Goal: Information Seeking & Learning: Learn about a topic

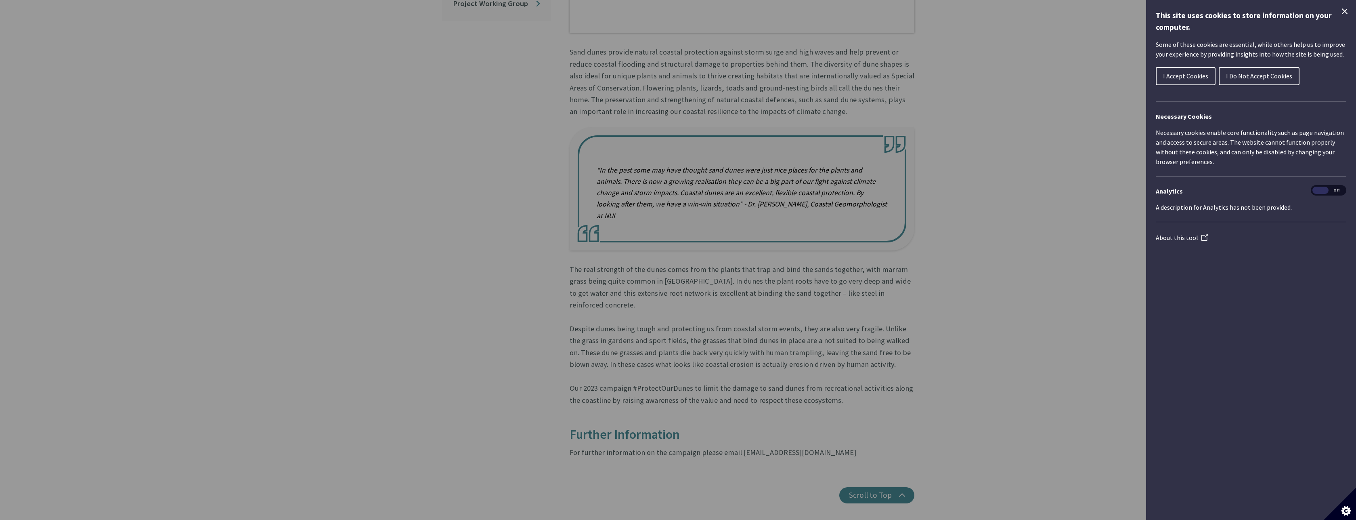
scroll to position [510, 0]
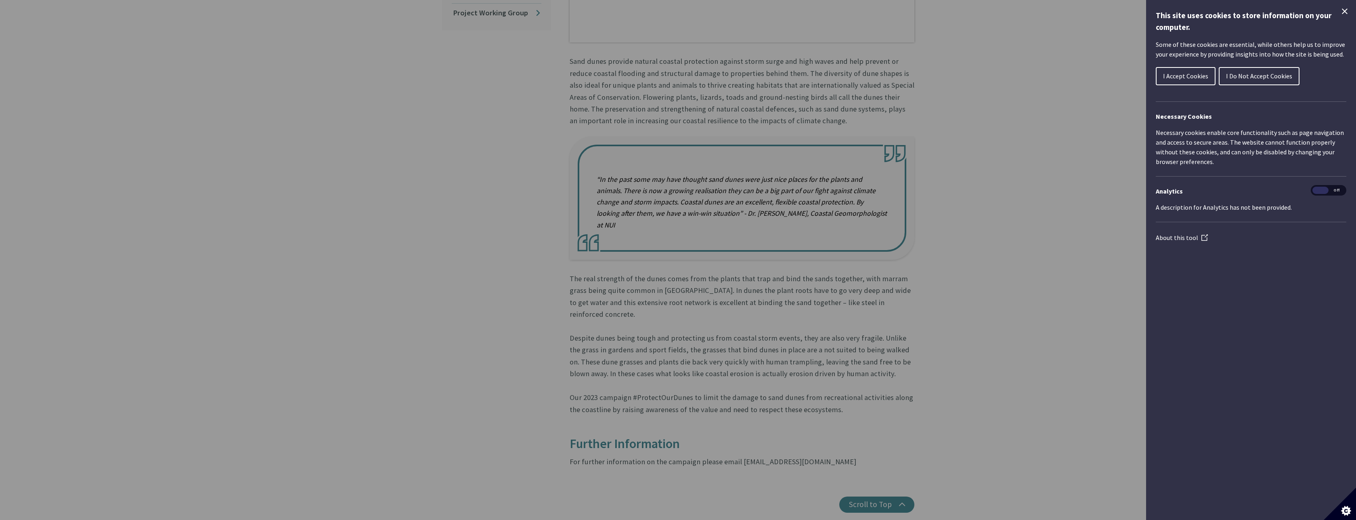
drag, startPoint x: 837, startPoint y: 379, endPoint x: 586, endPoint y: 67, distance: 399.9
click at [586, 67] on article "Damage to our sand dunes is evident all around the coast and the Protect Our Du…" at bounding box center [738, 115] width 351 height 704
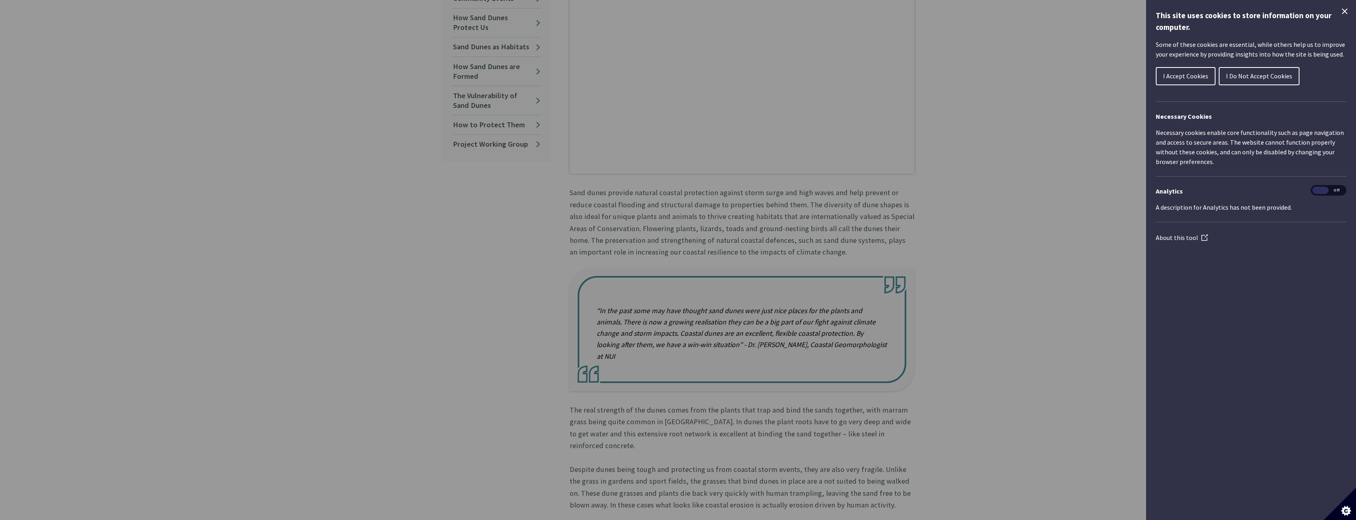
scroll to position [268, 0]
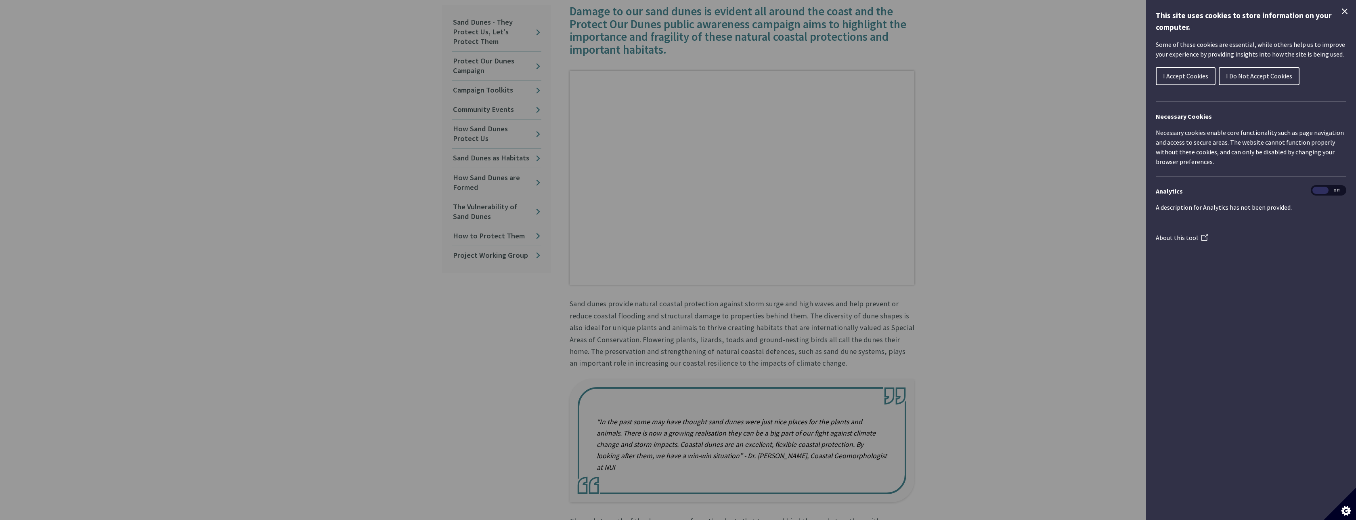
click at [569, 295] on article "Damage to our sand dunes is evident all around the coast and the Protect Our Du…" at bounding box center [738, 357] width 351 height 704
copy article "Lore ipsum dolorsi ametcon adipisc elitseddoe tempori utlab etdol mag aliq enim…"
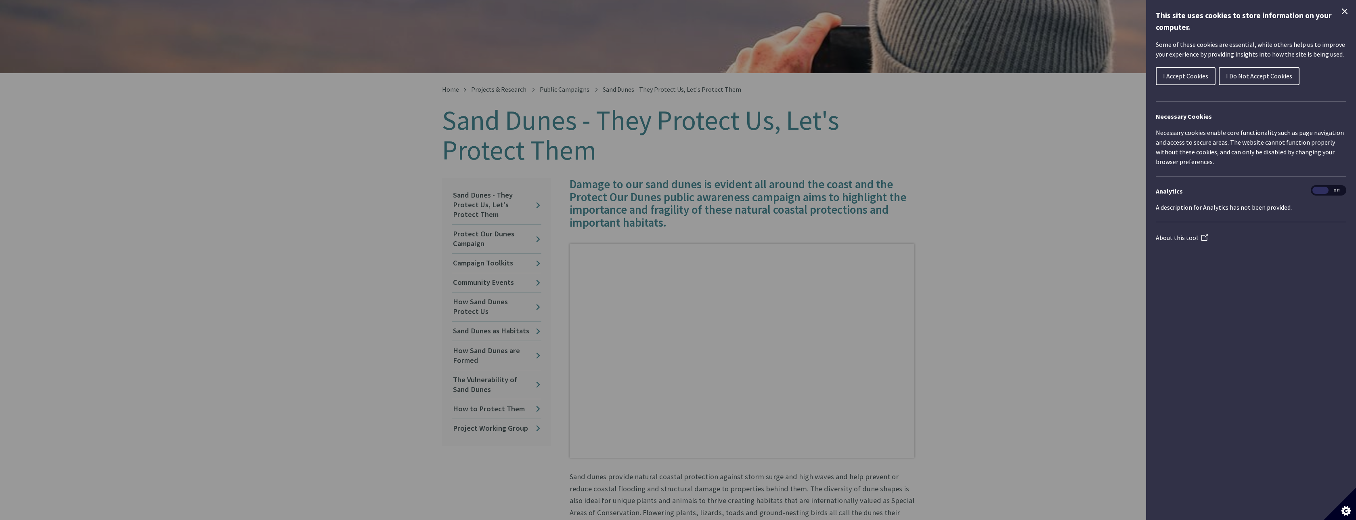
scroll to position [74, 0]
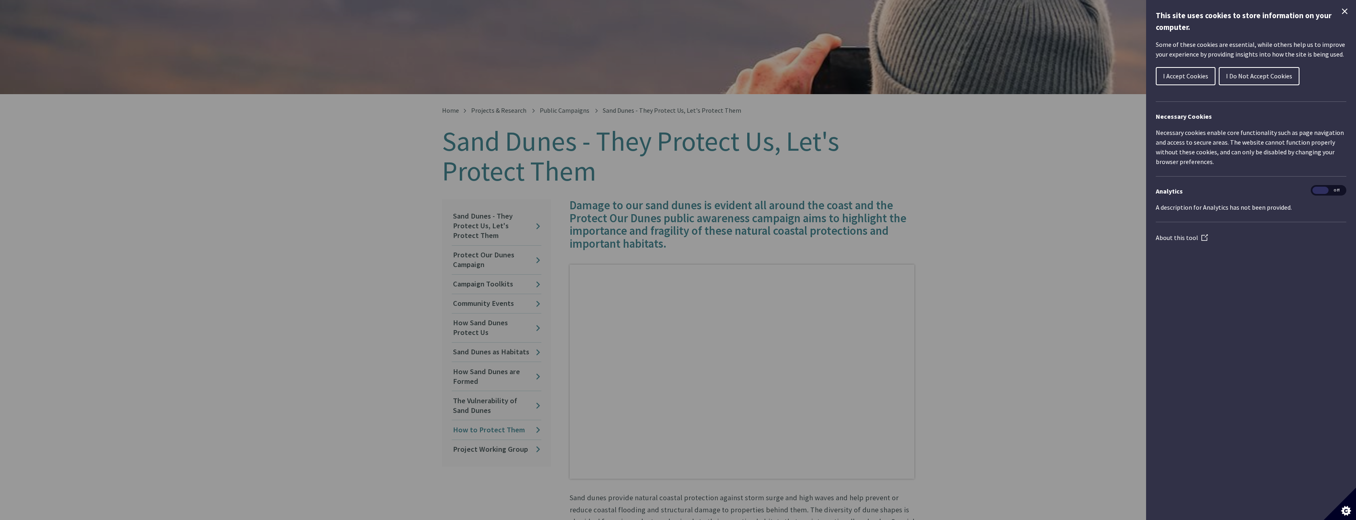
click at [493, 423] on link "How to Protect Them" at bounding box center [497, 429] width 90 height 19
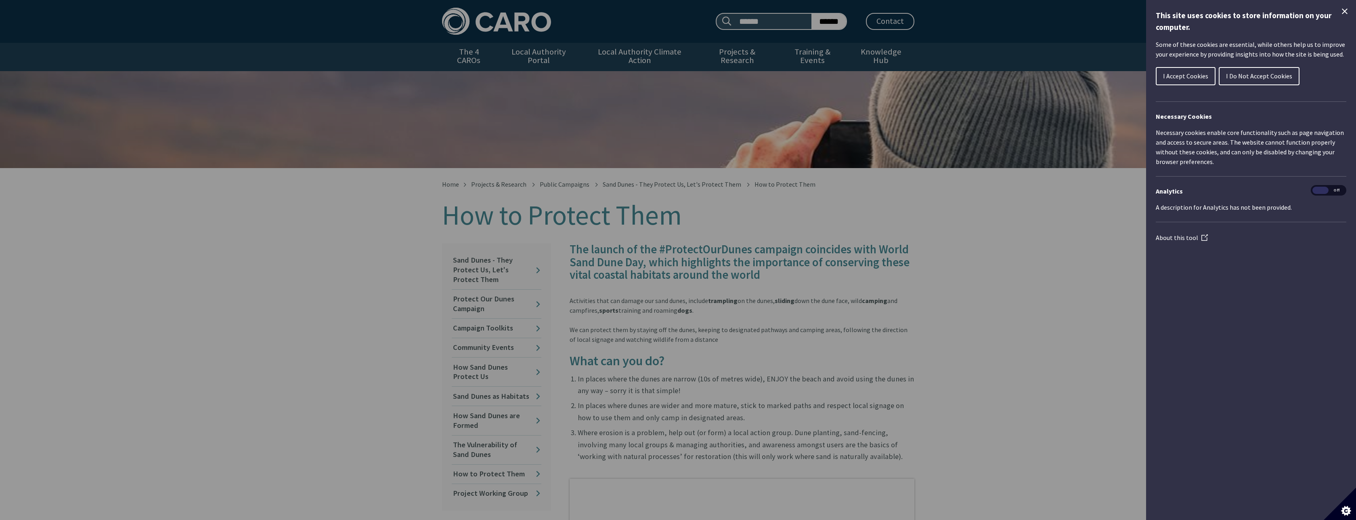
click at [1003, 277] on div "Cookie preferences" at bounding box center [678, 260] width 1356 height 520
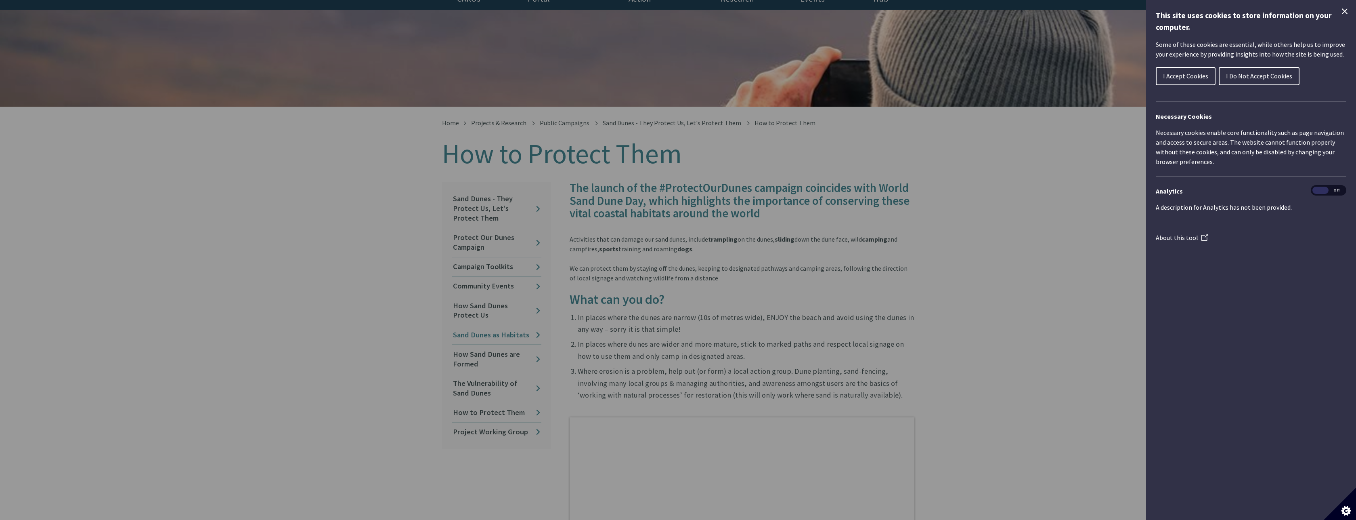
scroll to position [194, 0]
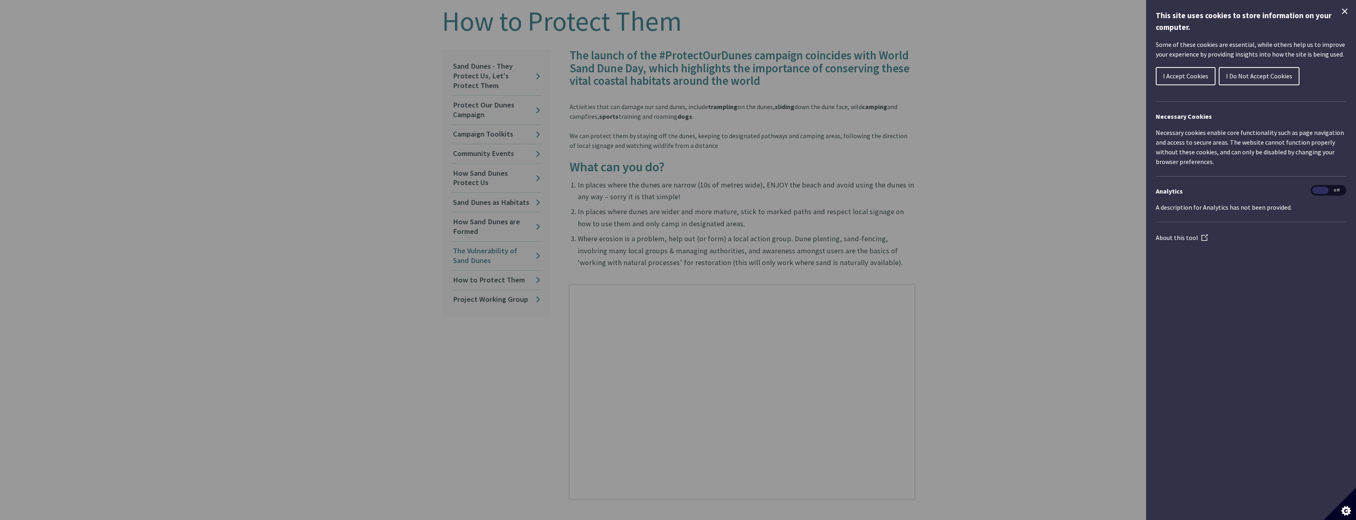
click at [480, 248] on link "The Vulnerability of Sand Dunes" at bounding box center [497, 255] width 90 height 29
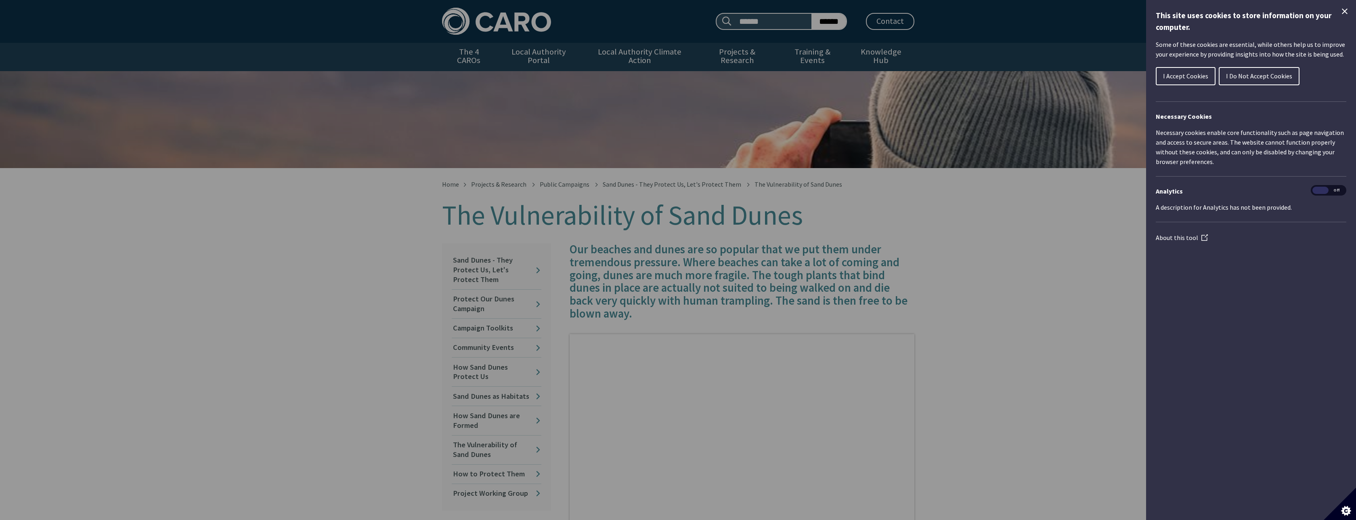
click at [484, 294] on link "Protect Our Dunes Campaign" at bounding box center [497, 303] width 90 height 29
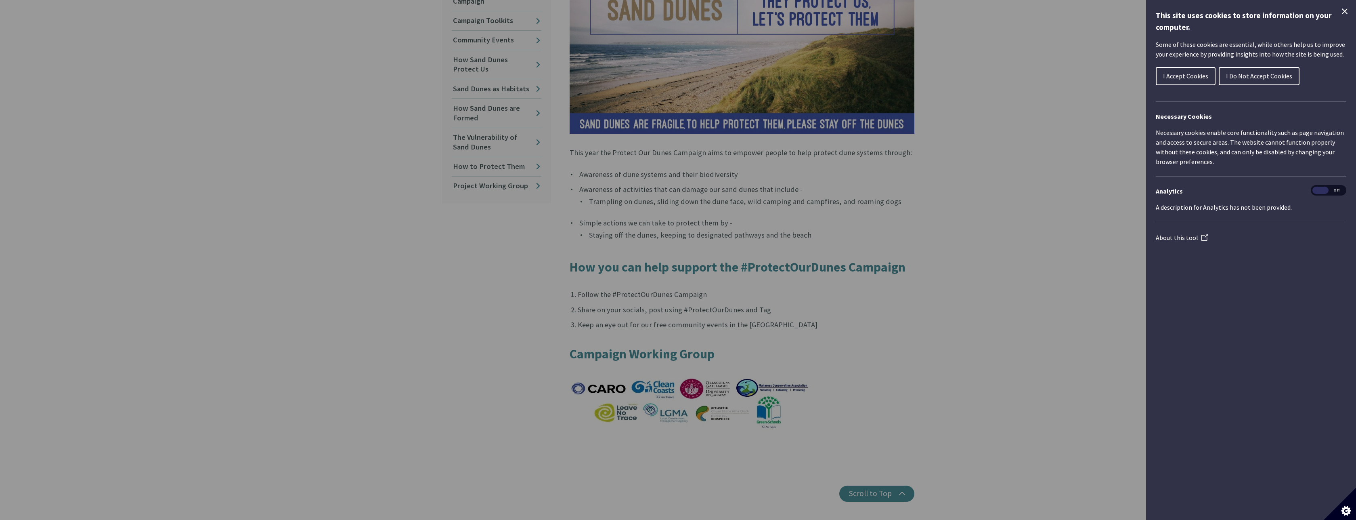
scroll to position [242, 0]
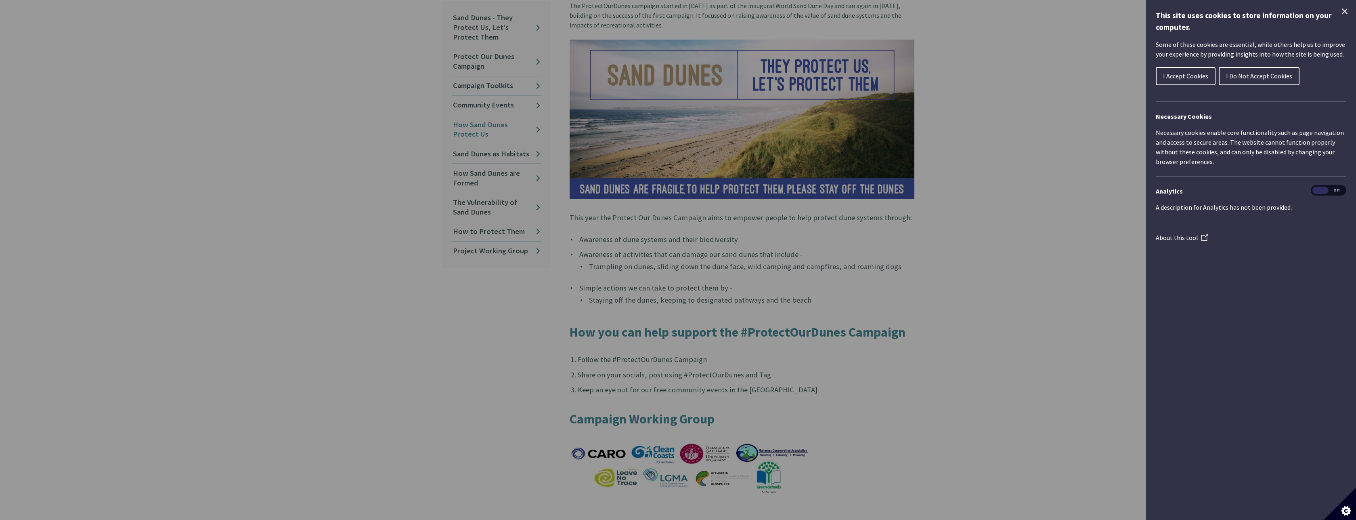
click at [481, 117] on link "How Sand Dunes Protect Us" at bounding box center [497, 129] width 90 height 29
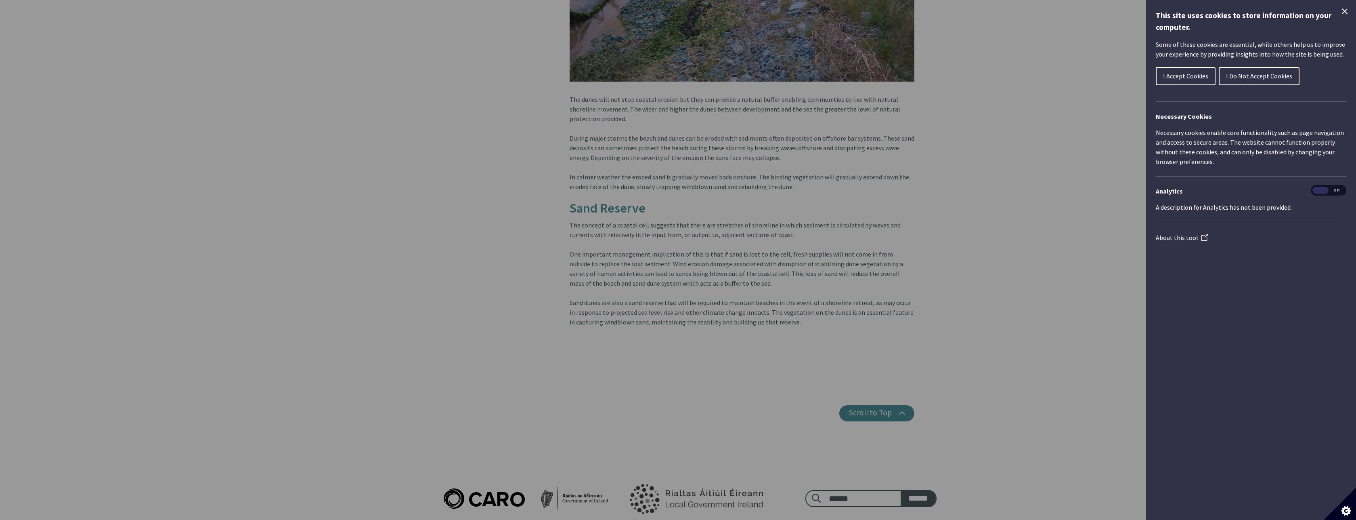
scroll to position [1017, 0]
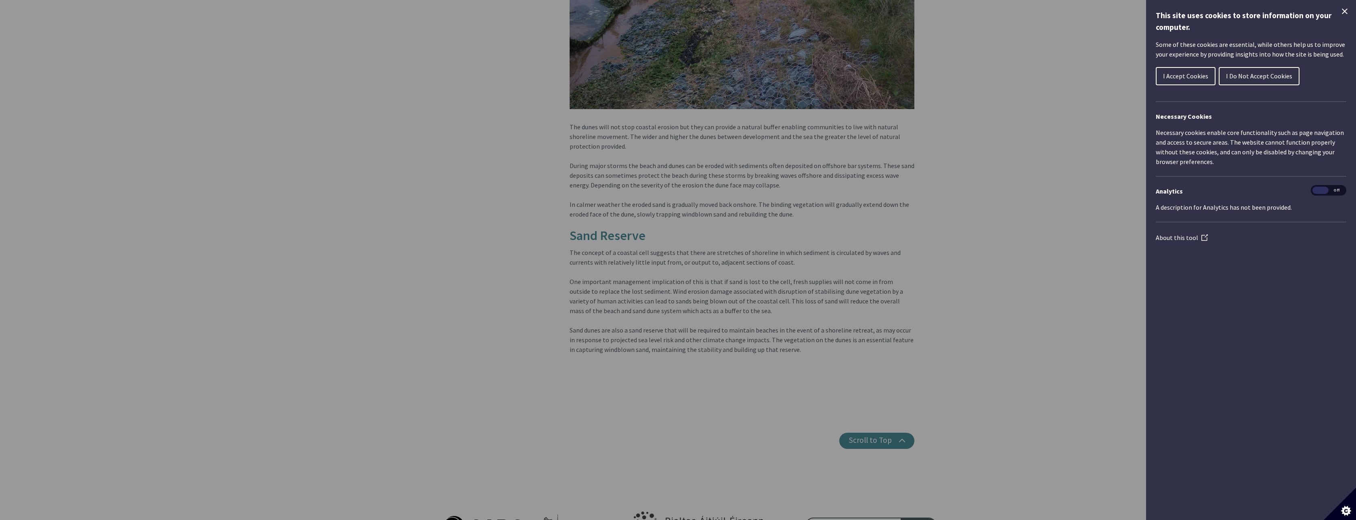
drag, startPoint x: 805, startPoint y: 342, endPoint x: 568, endPoint y: 116, distance: 327.3
copy article "Lor ipsum dolo sit amet consect adipisc eli sedd eiu tempori u laboree dolore m…"
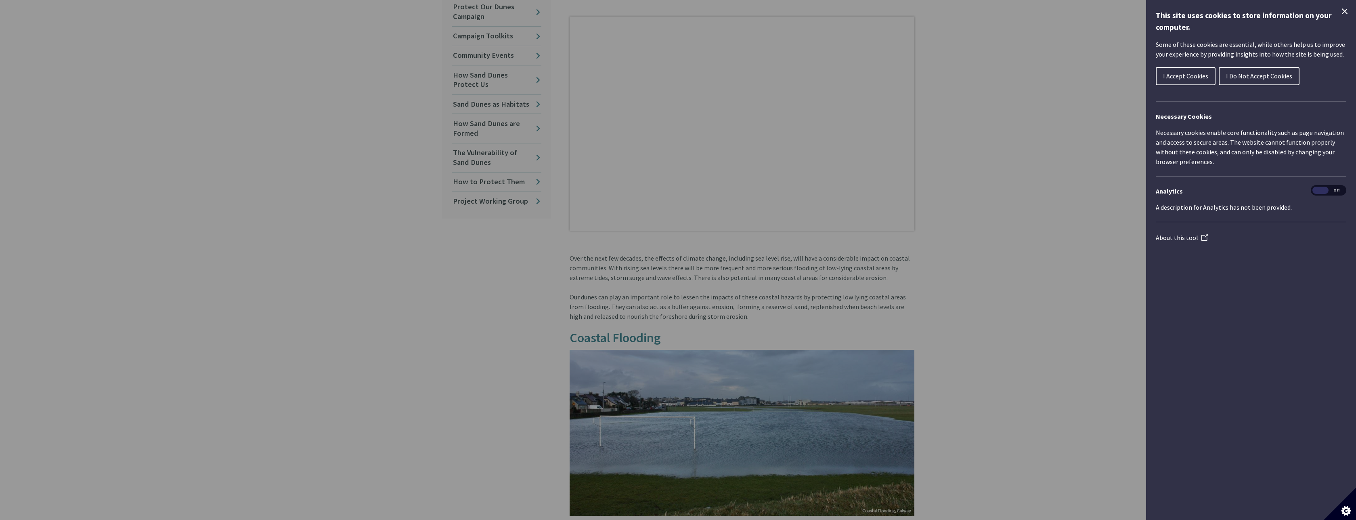
scroll to position [291, 0]
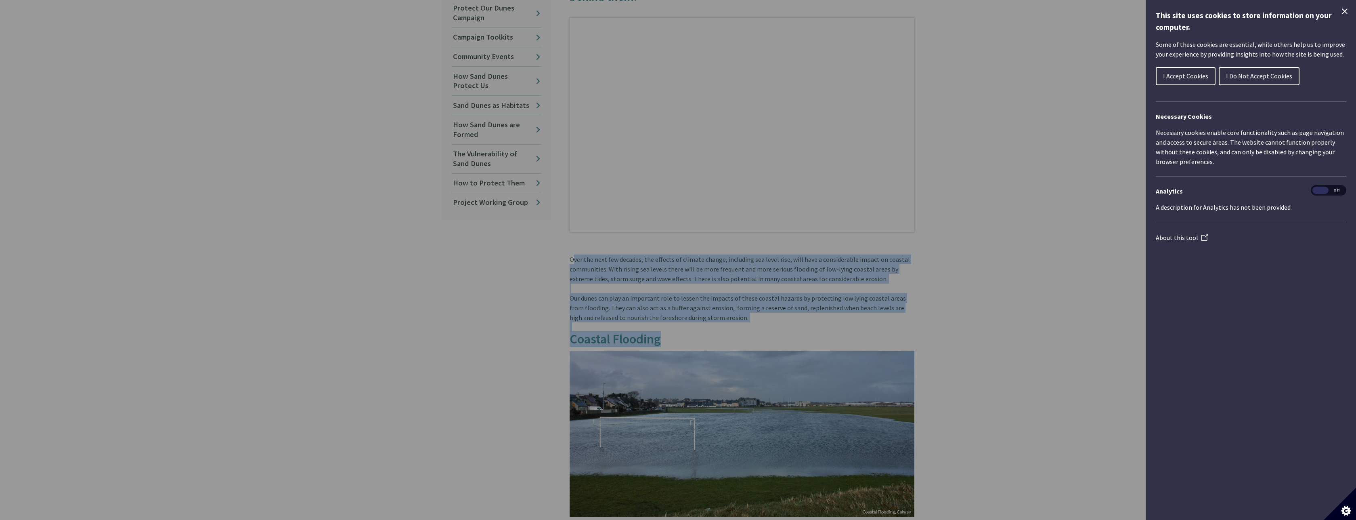
drag, startPoint x: 568, startPoint y: 251, endPoint x: 706, endPoint y: 332, distance: 160.2
copy article "Over the next few decades, the effects of climate change, including sea level r…"
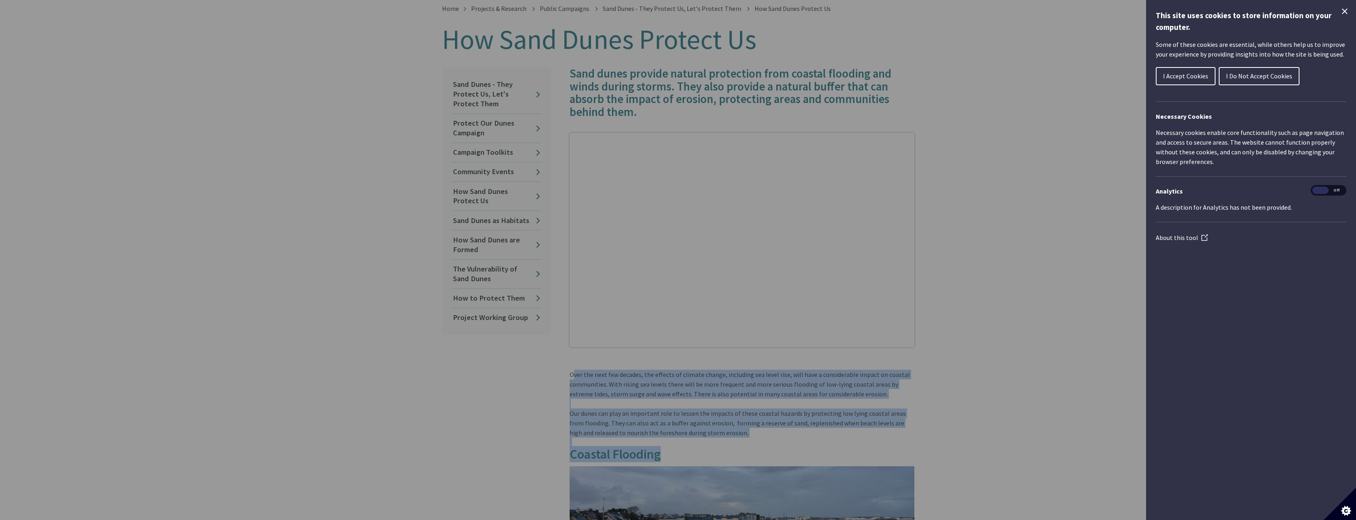
scroll to position [48, 0]
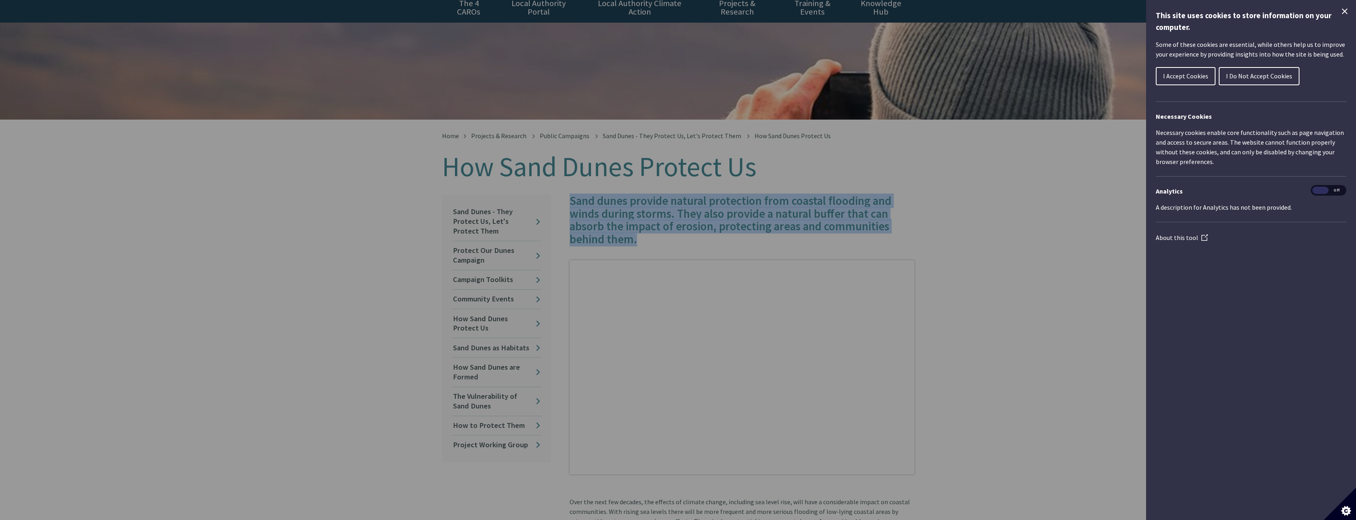
drag, startPoint x: 567, startPoint y: 190, endPoint x: 645, endPoint y: 235, distance: 89.9
copy h4 "Sand dunes provide natural protection from coastal flooding and winds during st…"
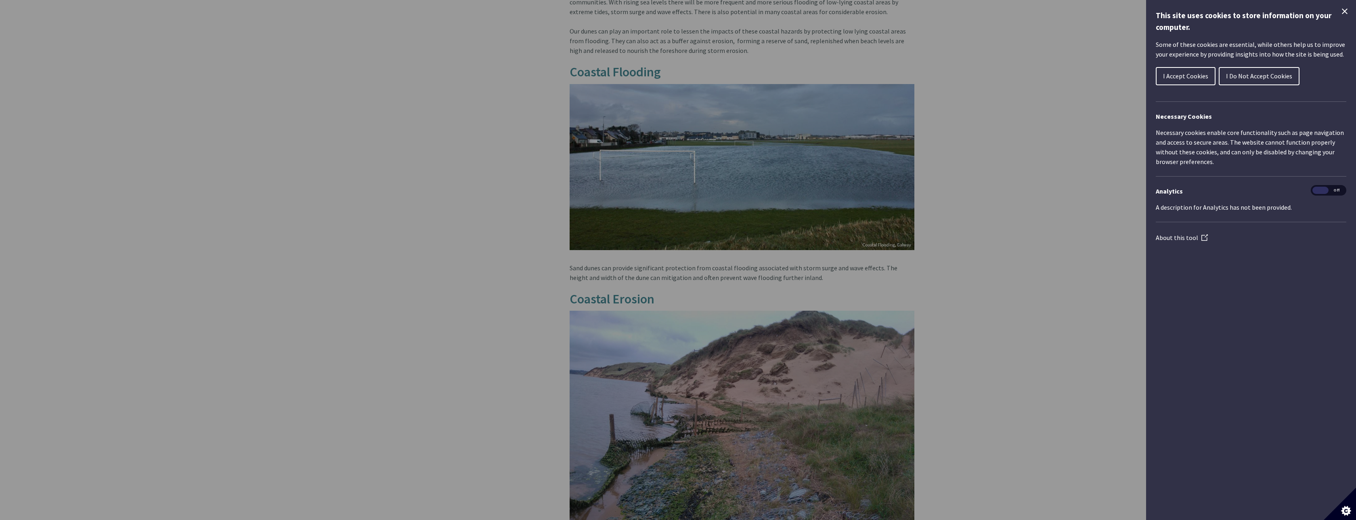
scroll to position [630, 0]
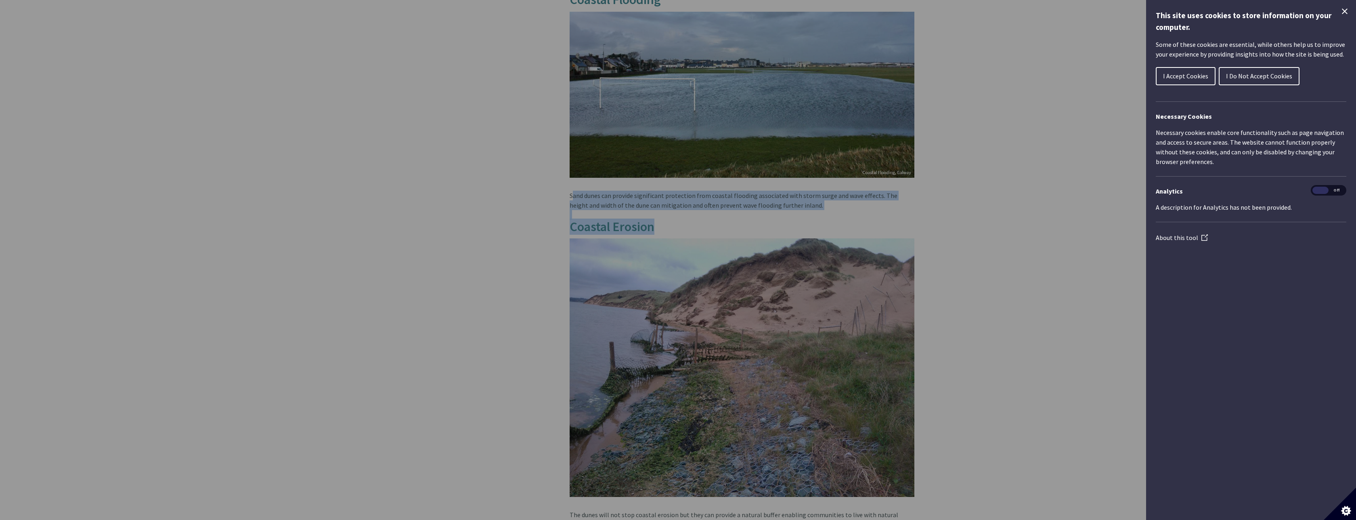
drag, startPoint x: 569, startPoint y: 189, endPoint x: 678, endPoint y: 216, distance: 112.3
click at [678, 216] on article "Sand dunes provide natural protection from coastal flooding and winds during st…" at bounding box center [738, 206] width 351 height 1187
copy article "Sand dunes can provide significant protection from coastal flooding associated …"
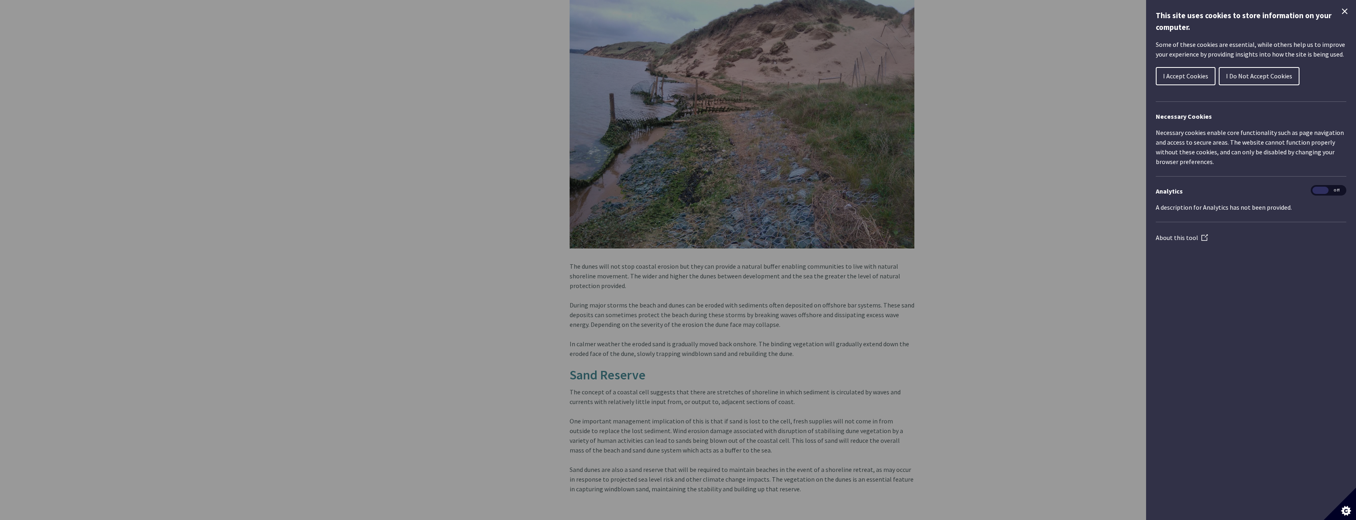
scroll to position [920, 0]
